Goal: Task Accomplishment & Management: Use online tool/utility

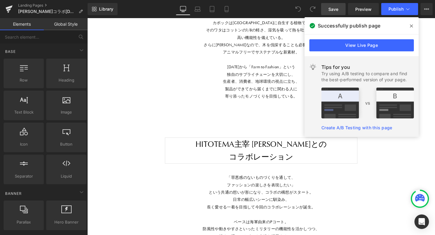
scroll to position [3957, 366]
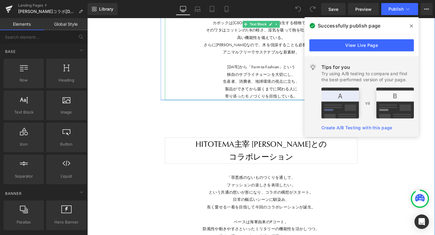
click at [179, 64] on p at bounding box center [270, 62] width 203 height 8
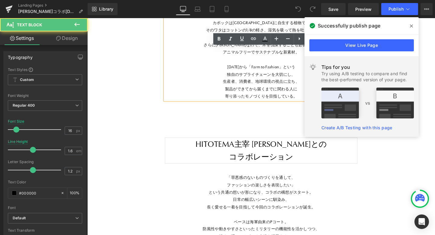
click at [109, 86] on div "コラボ商品一覧へ Button Image Image Row Image Image Row Row Row “これでいい”じゃなく、“これがいい” 何気な…" at bounding box center [270, 106] width 366 height 2243
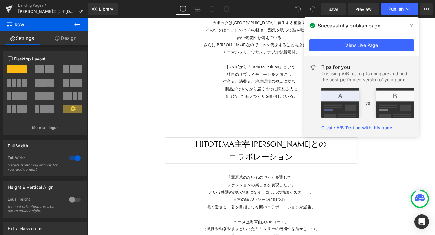
click at [410, 28] on span at bounding box center [412, 26] width 10 height 10
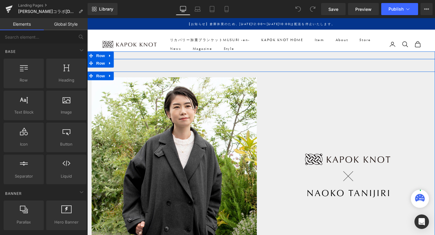
scroll to position [3957, 366]
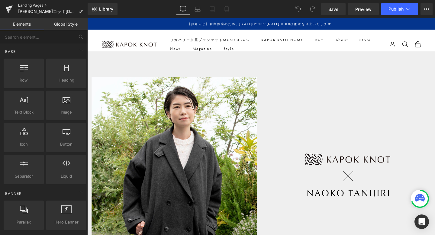
click at [27, 4] on link "Landing Pages" at bounding box center [53, 5] width 70 height 5
click at [355, 12] on link "Preview" at bounding box center [363, 9] width 31 height 12
click at [28, 4] on link "Landing Pages" at bounding box center [53, 5] width 70 height 5
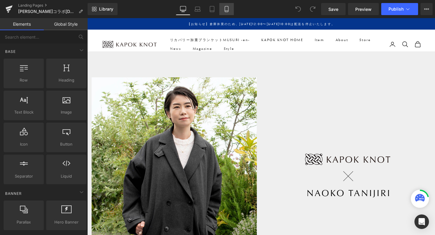
click at [229, 10] on icon at bounding box center [227, 9] width 6 height 6
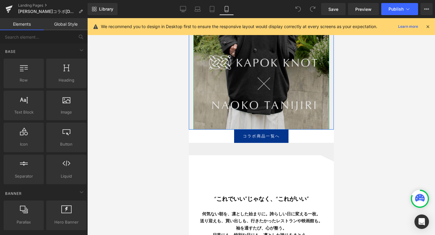
scroll to position [129, 0]
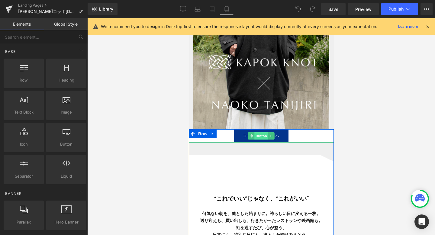
click at [263, 135] on span "Button" at bounding box center [261, 135] width 14 height 7
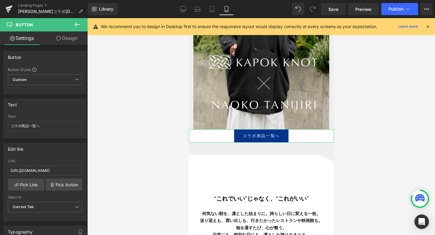
click at [60, 36] on link "Design" at bounding box center [67, 38] width 44 height 14
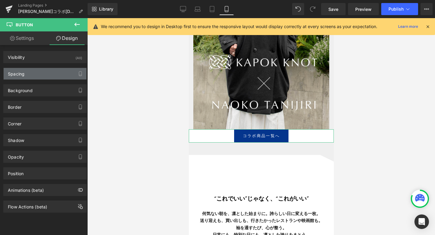
click at [31, 75] on div "Spacing" at bounding box center [45, 73] width 83 height 11
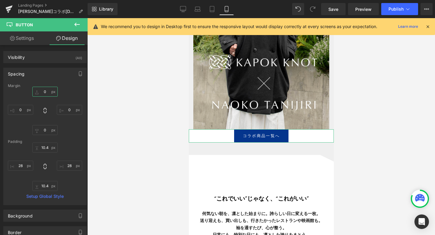
click at [45, 91] on input "text" at bounding box center [44, 92] width 25 height 10
type input "50"
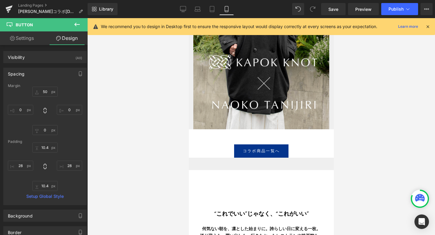
click at [161, 156] on div at bounding box center [261, 126] width 348 height 217
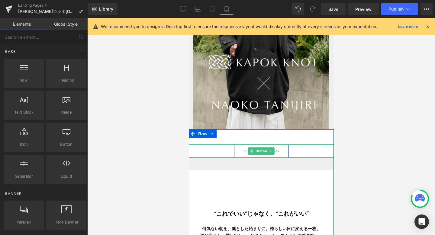
scroll to position [169, 0]
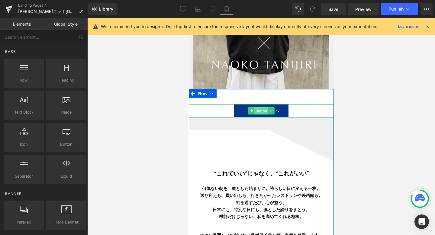
click at [259, 112] on span "Button" at bounding box center [261, 110] width 14 height 7
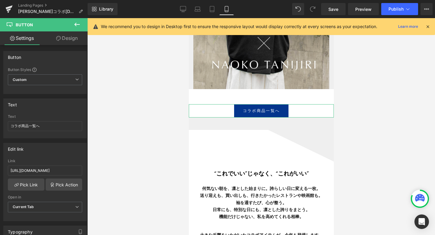
click at [68, 41] on link "Design" at bounding box center [67, 38] width 44 height 14
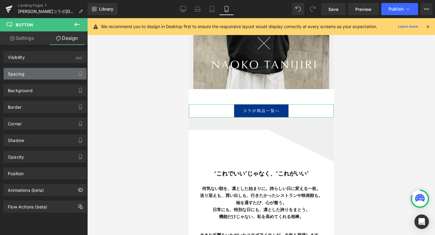
click at [47, 72] on div "Spacing" at bounding box center [45, 73] width 83 height 11
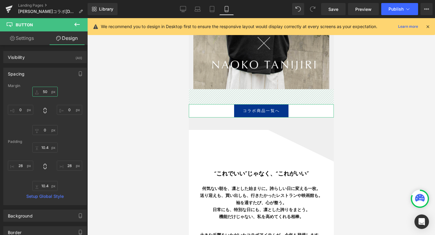
click at [47, 88] on input "50" at bounding box center [44, 92] width 25 height 10
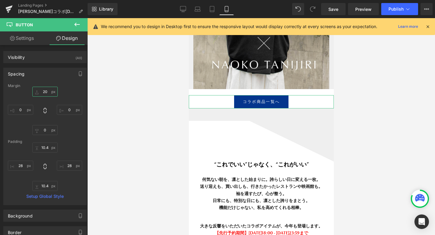
scroll to position [4089, 145]
type input "20"
click at [42, 133] on input "0" at bounding box center [44, 130] width 25 height 10
type input "20"
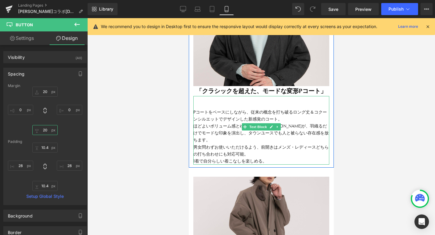
scroll to position [2578, 0]
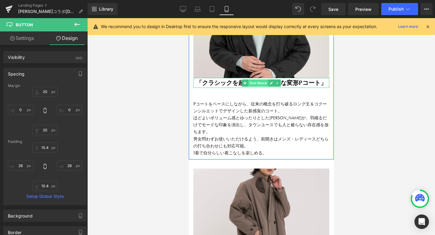
click at [258, 80] on span "Text Block" at bounding box center [258, 83] width 20 height 7
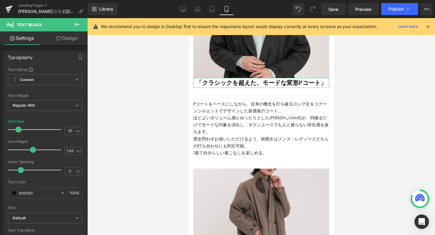
click at [62, 38] on link "Design" at bounding box center [67, 38] width 44 height 14
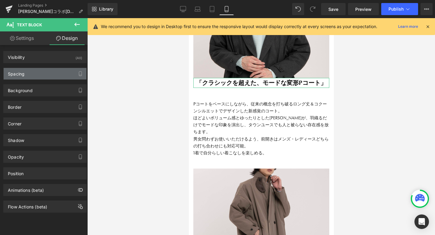
click at [38, 72] on div "Spacing" at bounding box center [45, 73] width 83 height 11
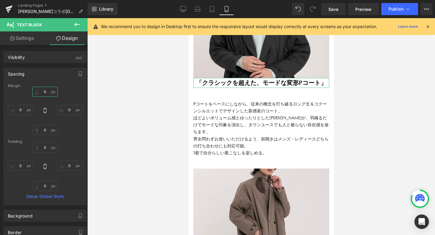
click at [41, 93] on input "text" at bounding box center [44, 92] width 25 height 10
type input "10"
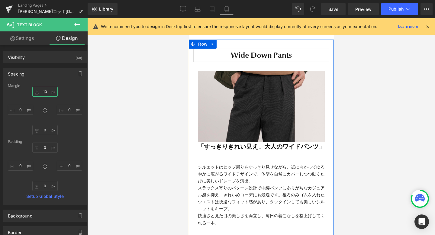
scroll to position [2891, 0]
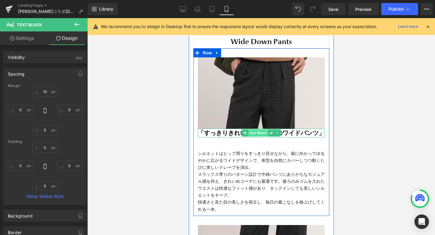
click at [258, 129] on span "Text Block" at bounding box center [258, 132] width 20 height 7
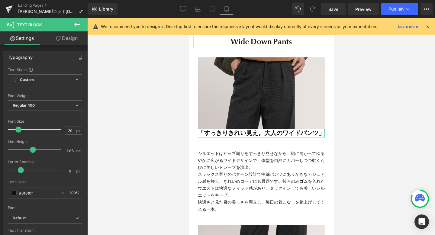
click at [60, 44] on link "Design" at bounding box center [67, 38] width 44 height 14
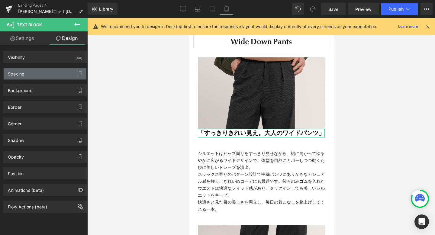
click at [42, 79] on div "Spacing" at bounding box center [45, 73] width 83 height 11
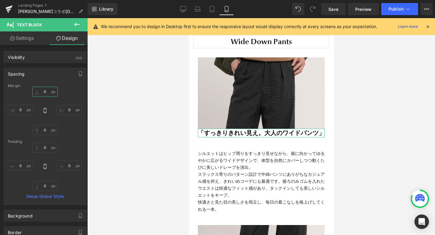
click at [41, 91] on input "0" at bounding box center [44, 92] width 25 height 10
type input "10"
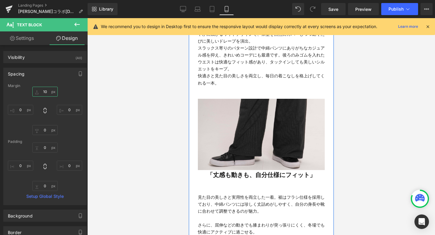
scroll to position [3076, 0]
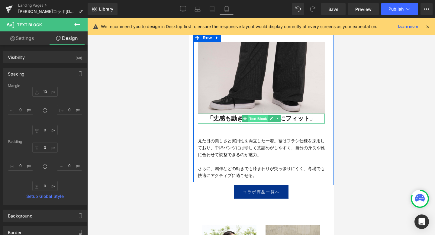
click at [262, 115] on span "Text Block" at bounding box center [258, 118] width 20 height 7
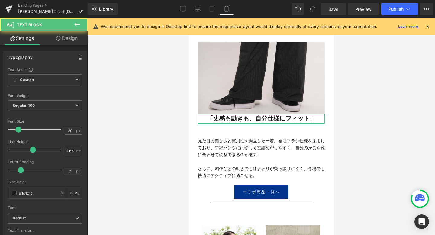
click at [61, 37] on link "Design" at bounding box center [67, 38] width 44 height 14
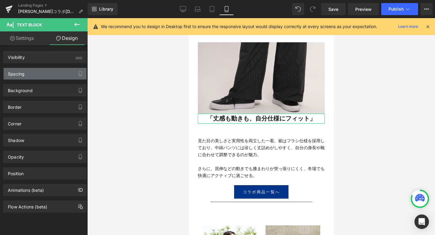
click at [41, 71] on div "Spacing" at bounding box center [45, 73] width 83 height 11
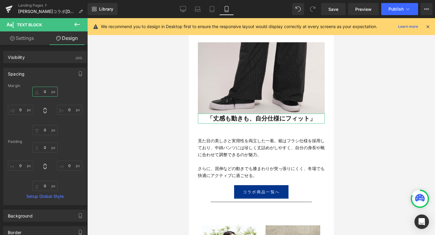
click at [41, 91] on input "text" at bounding box center [44, 92] width 25 height 10
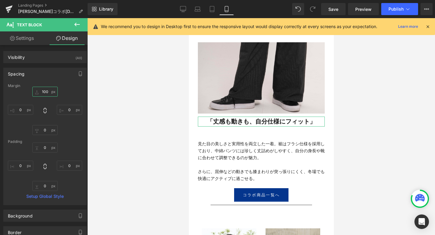
scroll to position [4132, 145]
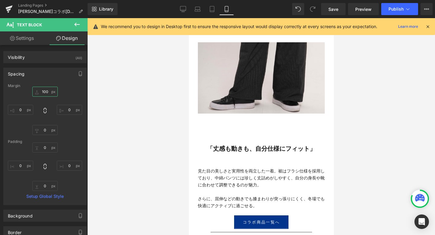
type input "10"
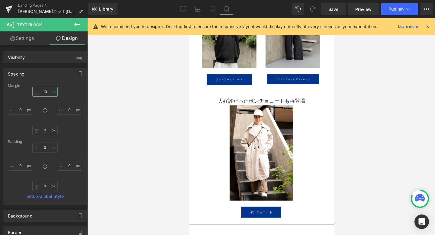
scroll to position [3330, 0]
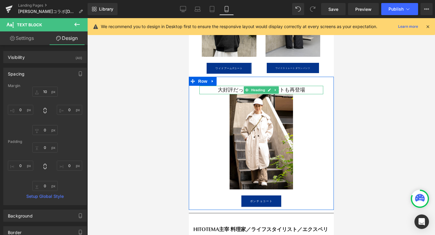
click at [256, 86] on span "Heading" at bounding box center [258, 89] width 16 height 7
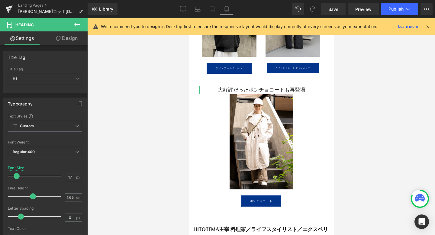
click at [60, 44] on link "Design" at bounding box center [67, 38] width 44 height 14
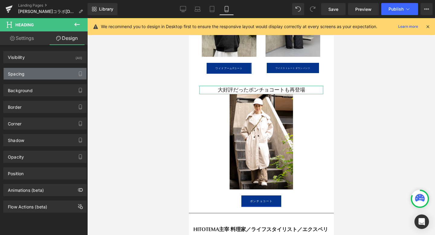
click at [45, 75] on div "Spacing" at bounding box center [45, 73] width 83 height 11
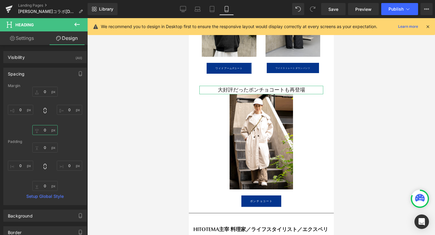
click at [46, 126] on input "text" at bounding box center [44, 130] width 25 height 10
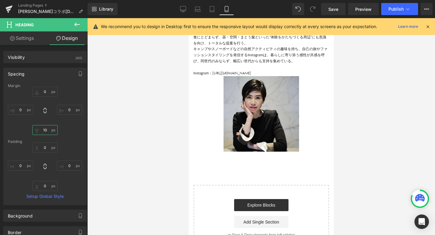
scroll to position [3672, 0]
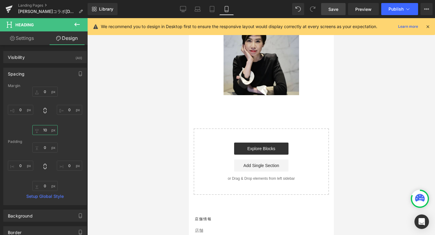
type input "10"
click at [333, 10] on span "Save" at bounding box center [334, 9] width 10 height 6
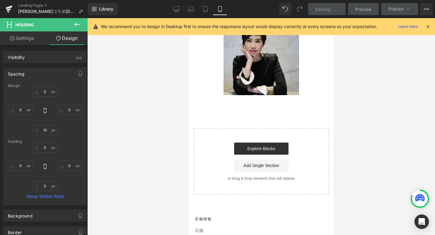
scroll to position [3536, 0]
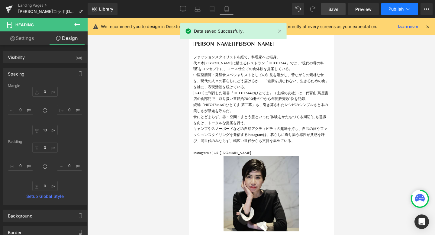
click at [403, 5] on button "Publish" at bounding box center [400, 9] width 37 height 12
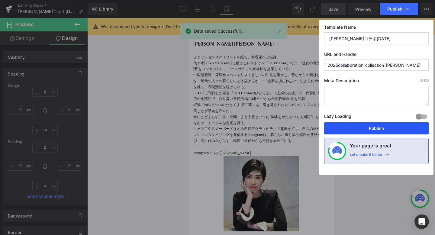
click at [370, 123] on button "Publish" at bounding box center [376, 128] width 105 height 12
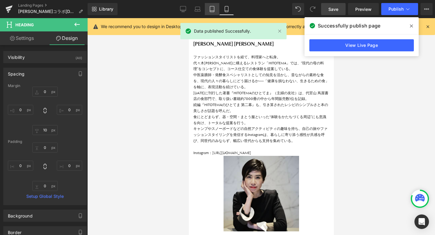
click at [211, 13] on link "Tablet" at bounding box center [212, 9] width 15 height 12
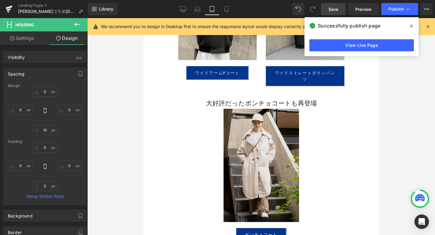
scroll to position [2899, 0]
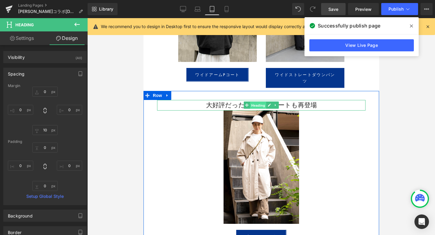
click at [258, 104] on span "Heading" at bounding box center [258, 105] width 16 height 7
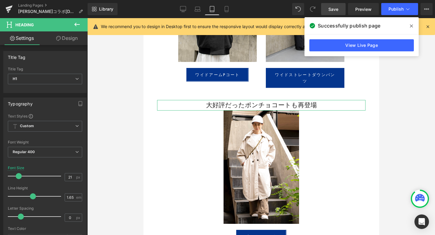
click at [70, 40] on link "Design" at bounding box center [67, 38] width 44 height 14
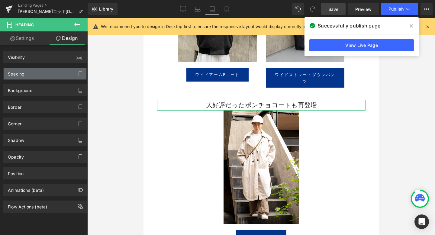
click at [49, 75] on div "Spacing" at bounding box center [45, 73] width 83 height 11
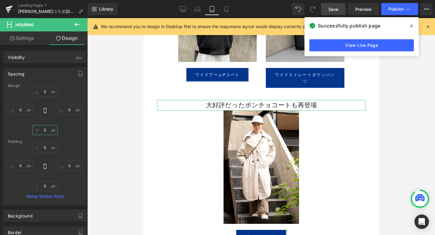
click at [46, 131] on input "0" at bounding box center [44, 130] width 25 height 10
type input "20"
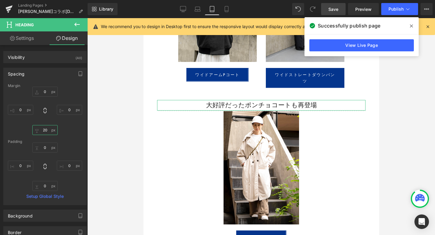
scroll to position [3745, 236]
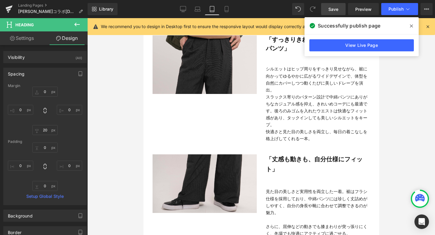
click at [246, 145] on div "Image 「丈感も動きも、自分仕様にフィット」 Text Block 見た目の美しさと実用性を両立した一着。裾はフラシ仕様を採用しており、中綿パンツには珍し…" at bounding box center [261, 192] width 227 height 95
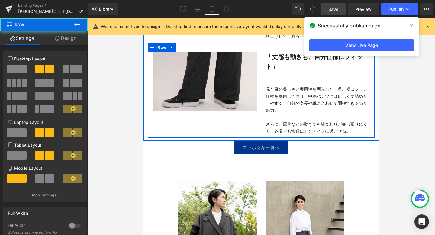
scroll to position [2662, 0]
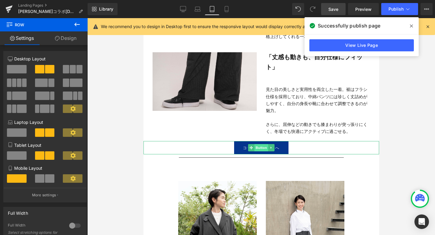
click at [258, 145] on span "Button" at bounding box center [261, 147] width 14 height 7
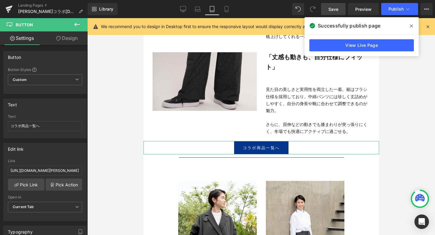
click at [65, 44] on link "Design" at bounding box center [67, 38] width 44 height 14
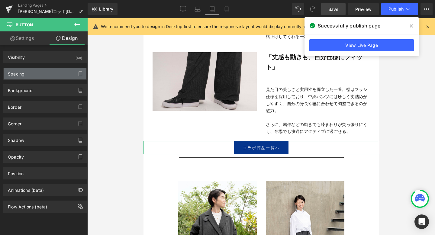
click at [46, 76] on div "Spacing" at bounding box center [45, 73] width 83 height 11
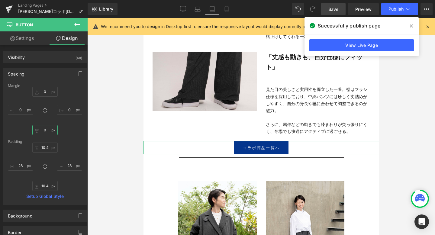
click at [44, 129] on input "text" at bounding box center [44, 130] width 25 height 10
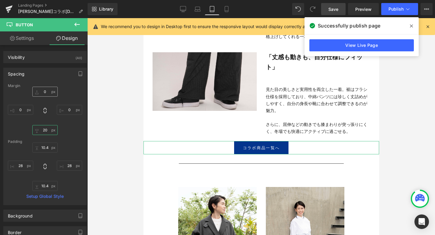
type input "20"
click at [43, 91] on input "text" at bounding box center [44, 92] width 25 height 10
type input "20"
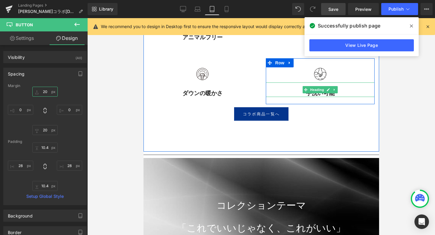
scroll to position [1907, 0]
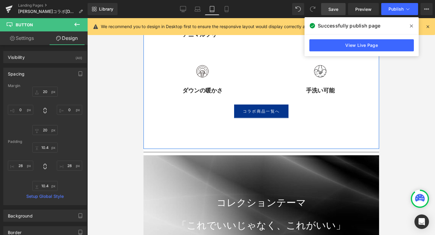
click at [259, 144] on div "Image アニマルフリー Heading カポックのワタはコットンの1/8 の軽さ、動物の毛皮や羽毛を使うことも、木を伐採する必要もないスペシャルな素材 T…" at bounding box center [261, 74] width 236 height 149
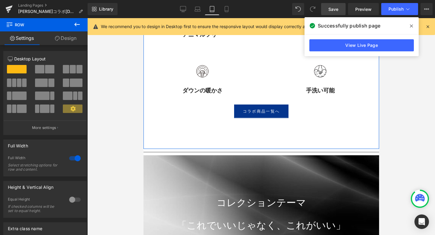
click at [64, 39] on link "Design" at bounding box center [66, 38] width 44 height 14
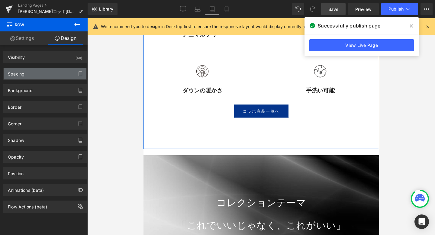
click at [41, 75] on div "Spacing" at bounding box center [45, 73] width 83 height 11
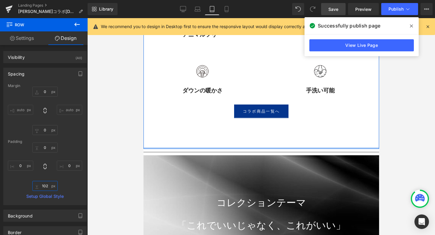
click at [47, 186] on input "102" at bounding box center [44, 186] width 25 height 10
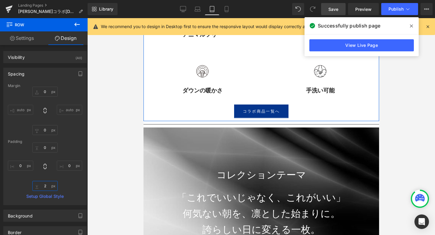
type input "20"
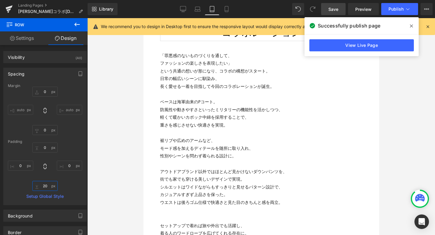
scroll to position [1076, 0]
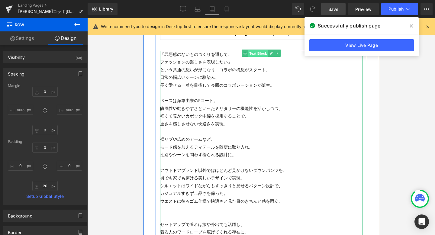
click at [258, 55] on span "Text Block" at bounding box center [258, 53] width 20 height 7
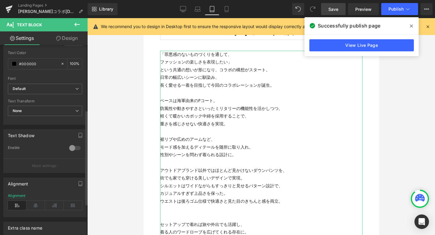
scroll to position [130, 0]
click at [36, 204] on icon at bounding box center [36, 204] width 19 height 9
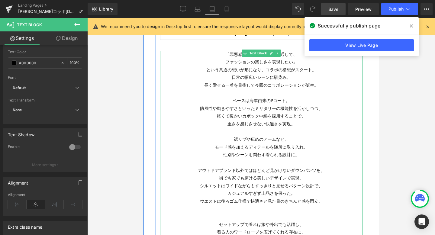
scroll to position [993, 0]
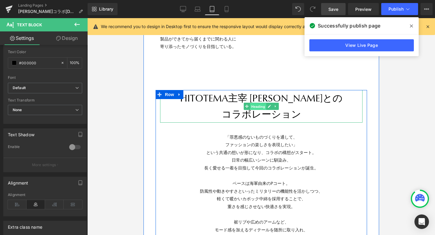
click at [257, 108] on span "Heading" at bounding box center [258, 106] width 16 height 7
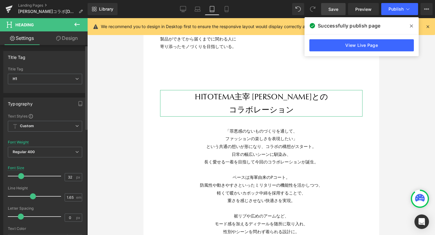
scroll to position [3, 3]
drag, startPoint x: 24, startPoint y: 176, endPoint x: 20, endPoint y: 176, distance: 3.3
click at [20, 176] on span at bounding box center [21, 176] width 6 height 6
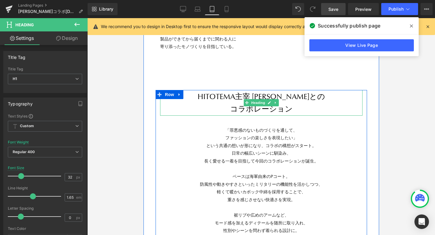
click at [295, 111] on h1 "コラボレーション" at bounding box center [261, 109] width 202 height 12
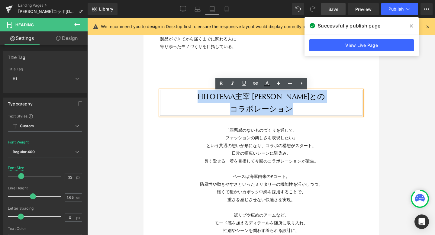
drag, startPoint x: 296, startPoint y: 111, endPoint x: 204, endPoint y: 98, distance: 92.2
click at [204, 98] on div "HITOTEMA主宰 谷尻直子氏との コラボレーション" at bounding box center [261, 103] width 203 height 26
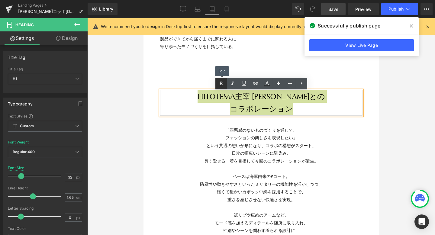
click at [223, 85] on icon at bounding box center [221, 83] width 7 height 7
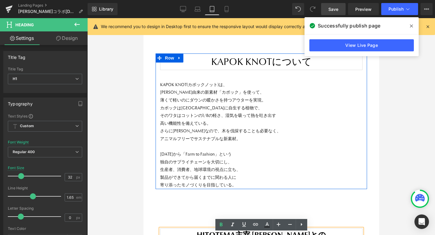
scroll to position [852, 0]
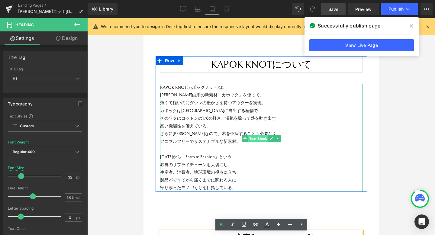
click at [258, 140] on span "Text Block" at bounding box center [258, 138] width 20 height 7
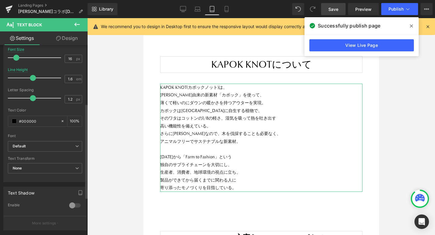
scroll to position [126, 0]
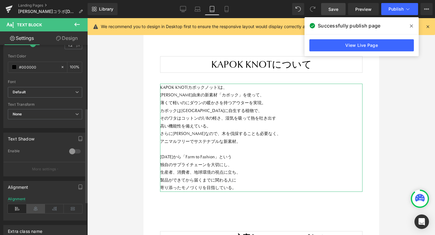
click at [37, 207] on icon at bounding box center [36, 208] width 19 height 9
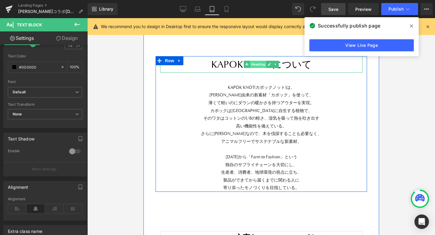
click at [259, 66] on span "Heading" at bounding box center [258, 64] width 16 height 7
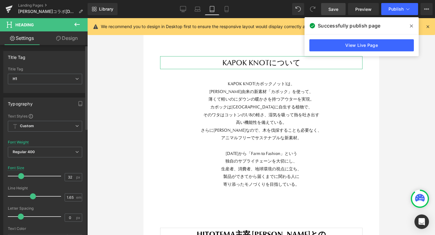
scroll to position [3721, 236]
drag, startPoint x: 23, startPoint y: 178, endPoint x: 20, endPoint y: 178, distance: 3.6
click at [20, 178] on span at bounding box center [21, 176] width 6 height 6
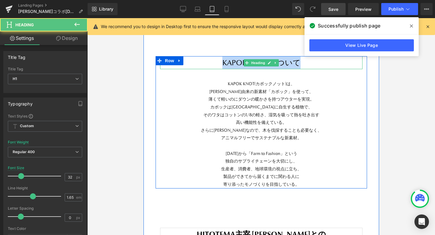
drag, startPoint x: 301, startPoint y: 64, endPoint x: 220, endPoint y: 64, distance: 80.7
click at [222, 64] on span "KAPOK KNOTについて" at bounding box center [261, 62] width 78 height 9
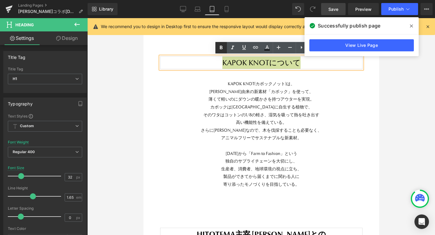
click at [223, 50] on icon at bounding box center [221, 47] width 7 height 7
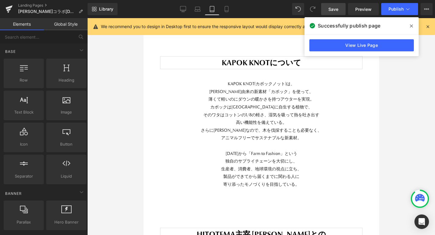
click at [126, 128] on div at bounding box center [261, 126] width 348 height 217
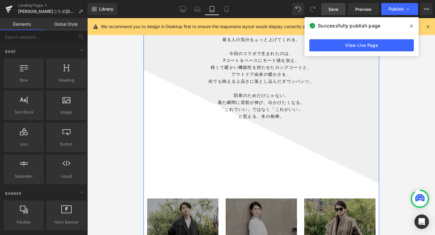
scroll to position [579, 0]
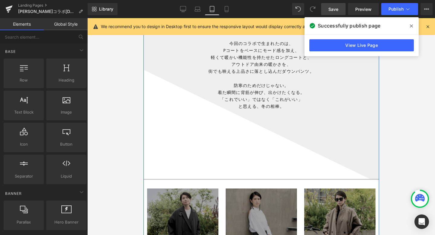
click at [253, 136] on div at bounding box center [261, 126] width 236 height 217
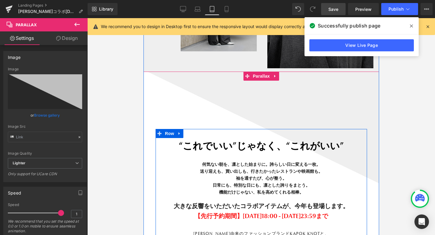
scroll to position [313, 0]
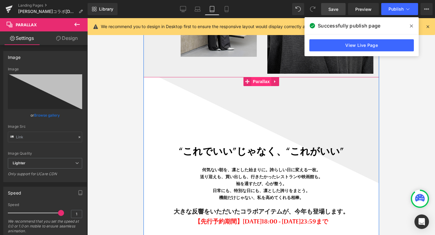
click at [270, 78] on span "Parallax" at bounding box center [261, 81] width 20 height 9
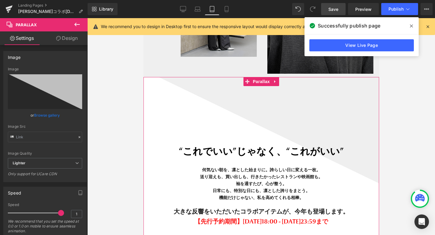
click at [64, 38] on link "Design" at bounding box center [67, 38] width 44 height 14
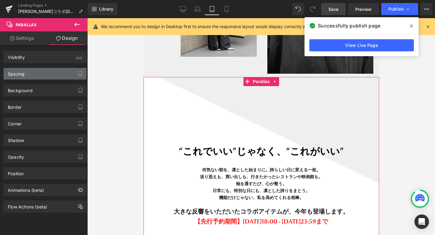
click at [47, 70] on div "Spacing" at bounding box center [45, 73] width 83 height 11
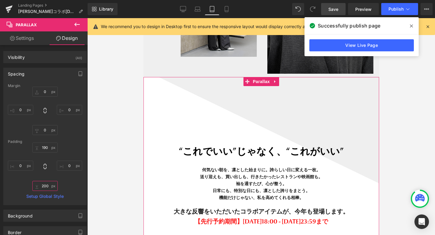
click at [43, 187] on input "text" at bounding box center [44, 186] width 25 height 10
type input "200"
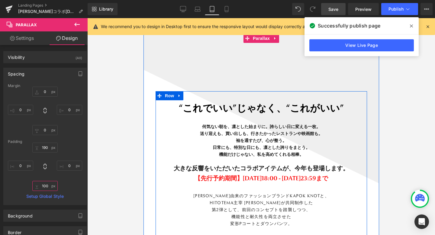
scroll to position [324, 0]
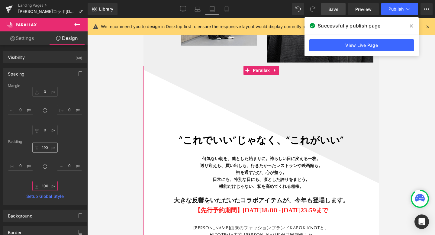
type input "100"
click at [45, 151] on input "text" at bounding box center [44, 148] width 25 height 10
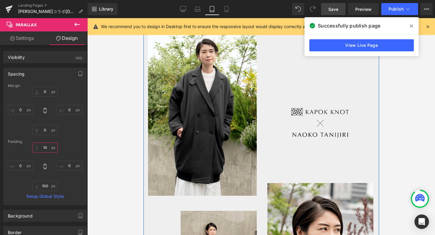
scroll to position [0, 0]
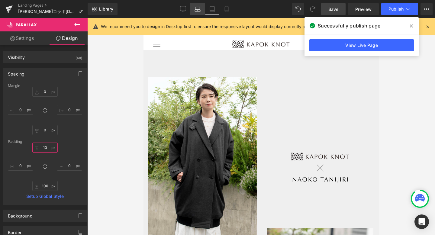
type input "10"
click at [199, 14] on link "Laptop" at bounding box center [198, 9] width 15 height 12
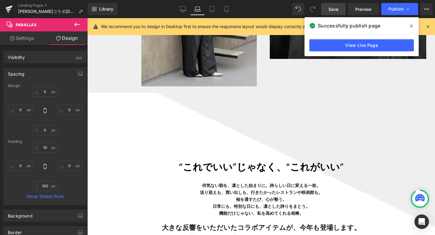
scroll to position [447, 0]
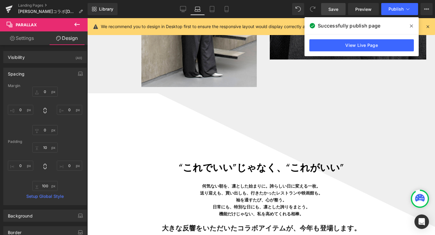
click at [239, 162] on h1 "“これでいい”じゃなく、“これがいい”" at bounding box center [261, 168] width 203 height 16
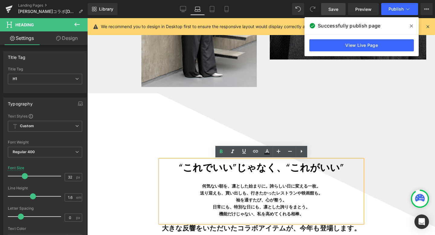
click at [241, 106] on div at bounding box center [261, 143] width 348 height 235
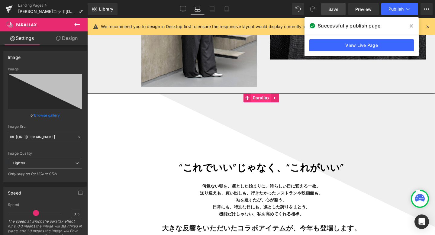
click at [258, 95] on span "Parallax" at bounding box center [261, 97] width 20 height 9
click at [67, 43] on link "Design" at bounding box center [67, 38] width 44 height 14
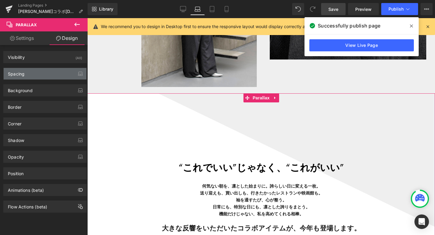
click at [49, 68] on div "Spacing" at bounding box center [45, 73] width 83 height 11
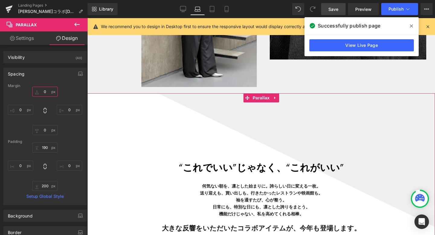
click at [44, 91] on input "text" at bounding box center [44, 92] width 25 height 10
click at [48, 148] on input "text" at bounding box center [44, 148] width 25 height 10
type input "190"
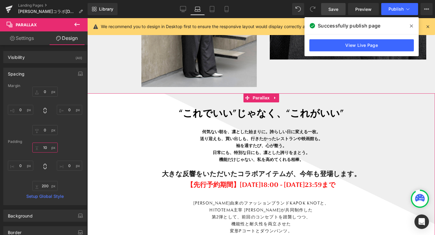
scroll to position [3, 3]
type input "1"
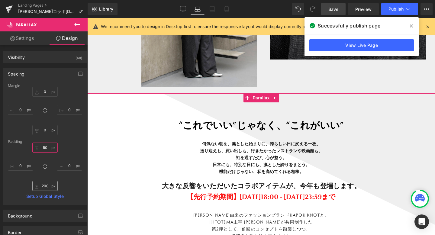
type input "50"
click at [44, 188] on input "text" at bounding box center [44, 186] width 25 height 10
type input "50"
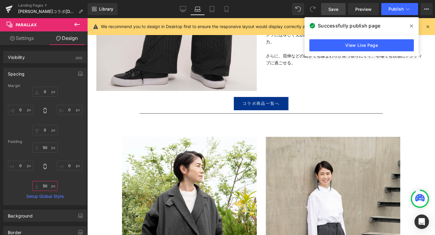
scroll to position [2997, 0]
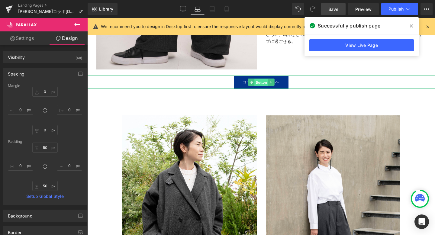
click at [257, 86] on span "Button" at bounding box center [262, 82] width 14 height 7
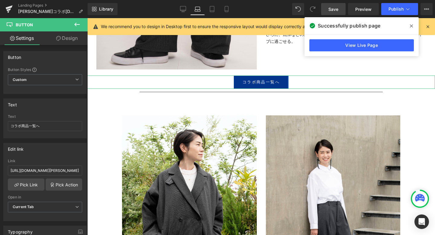
click at [62, 38] on link "Design" at bounding box center [67, 38] width 44 height 14
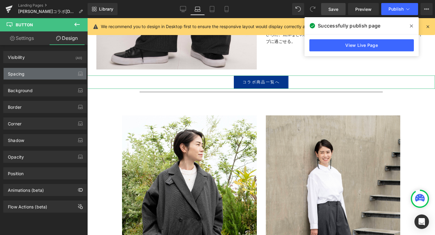
click at [48, 77] on div "Spacing" at bounding box center [45, 73] width 83 height 11
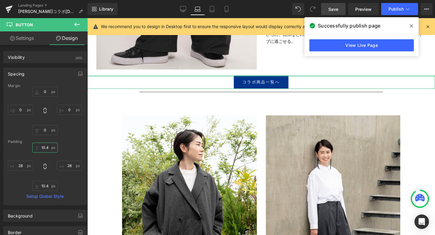
click at [46, 149] on input "10.4" at bounding box center [44, 148] width 25 height 10
click at [44, 90] on input "0" at bounding box center [44, 92] width 25 height 10
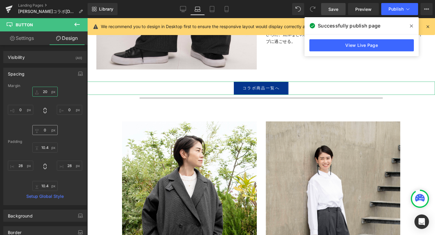
type input "20"
click at [47, 132] on input "0" at bounding box center [44, 130] width 25 height 10
type input "20"
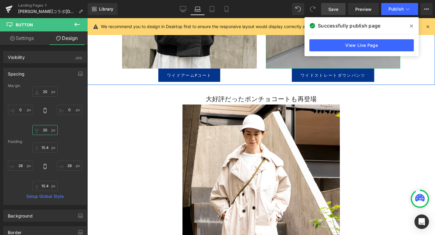
scroll to position [3259, 0]
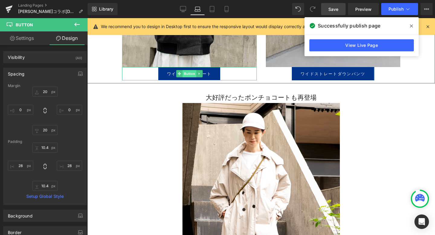
click at [191, 77] on span "Button" at bounding box center [190, 73] width 14 height 7
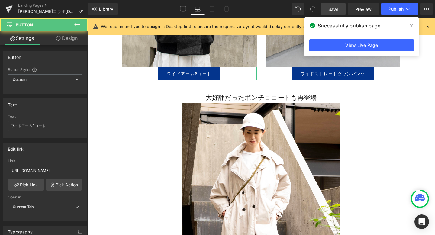
click at [74, 38] on link "Design" at bounding box center [67, 38] width 44 height 14
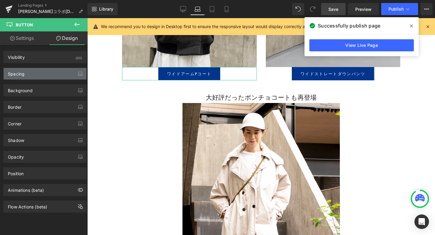
click at [43, 69] on div "Spacing" at bounding box center [45, 73] width 83 height 11
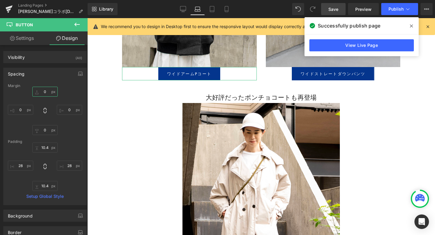
click at [41, 94] on input "text" at bounding box center [44, 92] width 25 height 10
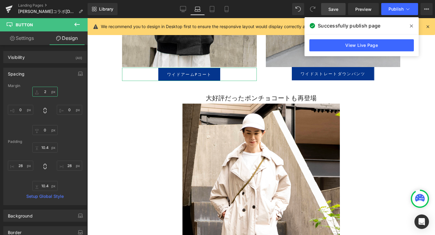
type input "20"
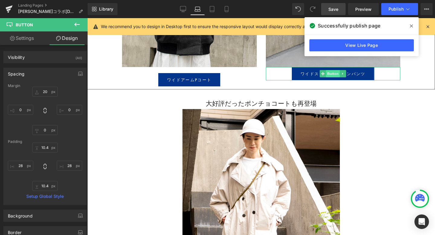
click at [329, 77] on span "Button" at bounding box center [333, 73] width 14 height 7
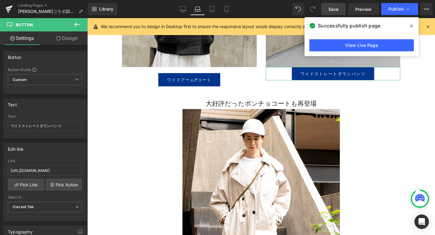
click at [64, 35] on link "Design" at bounding box center [67, 38] width 44 height 14
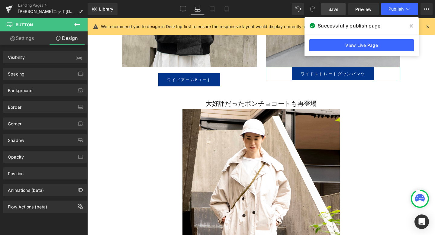
click at [40, 81] on div "Background Color & Image color Color % Image Replace Image Upload image or Brow…" at bounding box center [45, 88] width 90 height 17
click at [34, 77] on div "Spacing" at bounding box center [45, 73] width 83 height 11
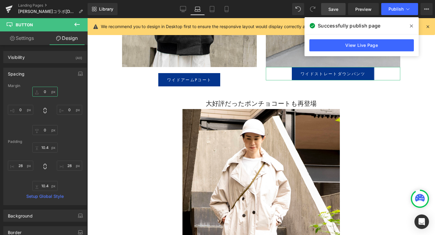
click at [42, 92] on input "text" at bounding box center [44, 92] width 25 height 10
type input "20"
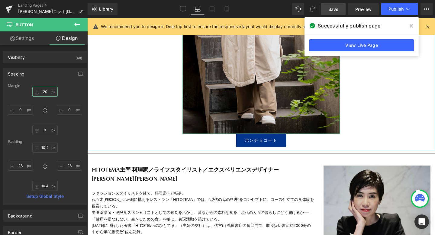
scroll to position [3474, 0]
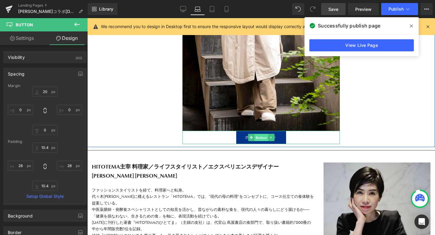
click at [259, 142] on span "Button" at bounding box center [262, 137] width 14 height 7
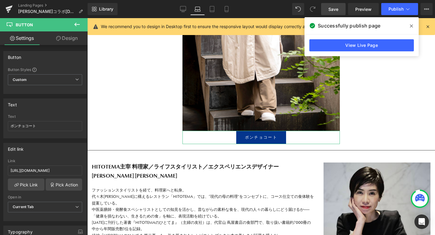
click at [73, 41] on link "Design" at bounding box center [67, 38] width 44 height 14
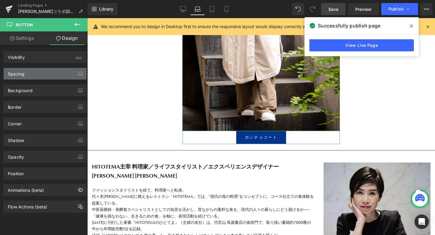
click at [42, 70] on div "Spacing" at bounding box center [45, 73] width 83 height 11
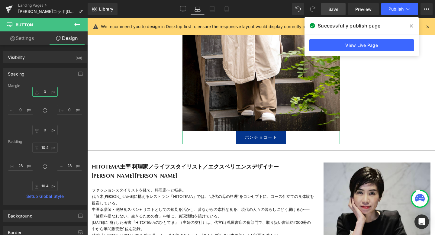
click at [45, 92] on input "text" at bounding box center [44, 92] width 25 height 10
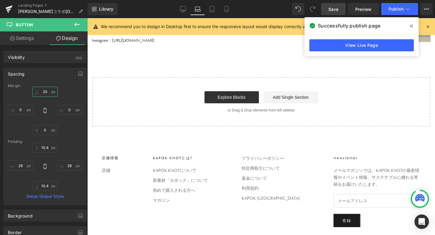
scroll to position [3630, 0]
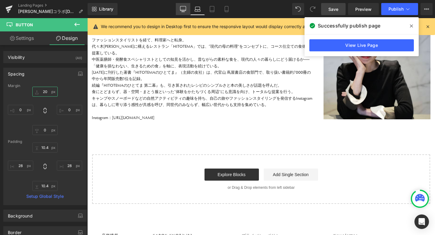
type input "20"
click at [185, 8] on icon at bounding box center [183, 9] width 6 height 6
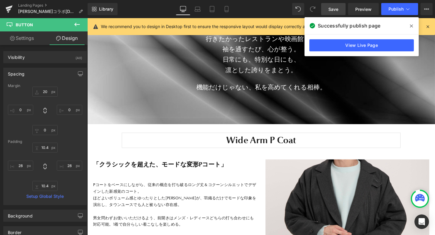
scroll to position [2501, 0]
click at [335, 10] on span "Save" at bounding box center [334, 9] width 10 height 6
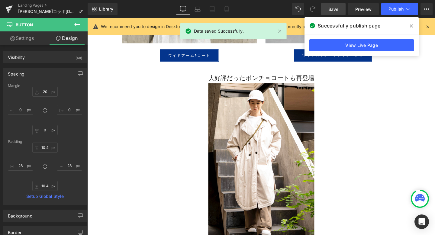
scroll to position [3426, 0]
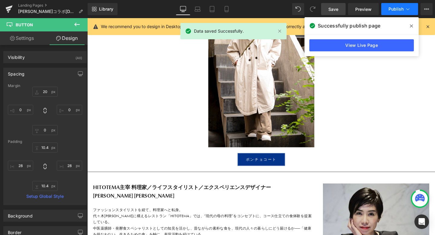
click at [405, 12] on button "Publish" at bounding box center [400, 9] width 37 height 12
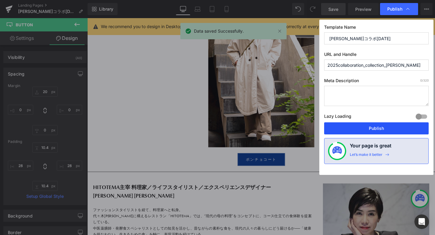
click at [379, 129] on button "Publish" at bounding box center [376, 128] width 105 height 12
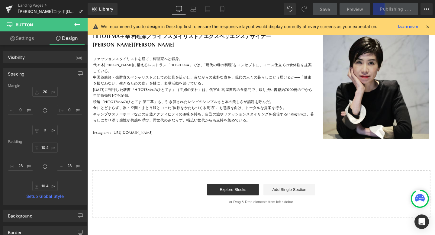
scroll to position [3581, 0]
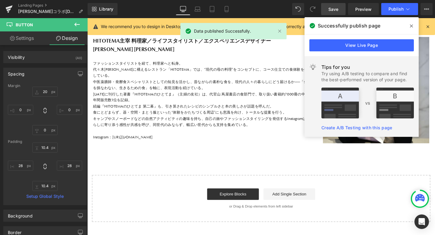
click at [411, 26] on icon at bounding box center [411, 26] width 3 height 5
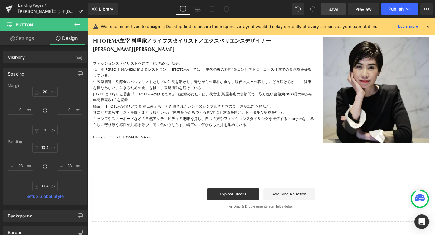
click at [38, 4] on link "Landing Pages" at bounding box center [53, 5] width 70 height 5
